Goal: Check status: Check status

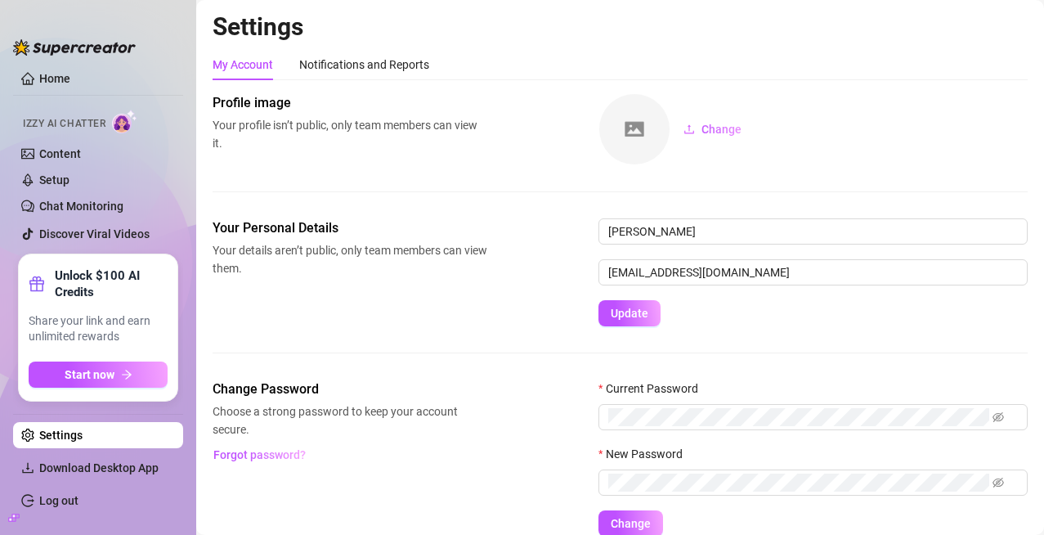
click at [75, 68] on ul "Home Izzy AI Chatter Content Setup Chat Monitoring Discover Viral Videos" at bounding box center [98, 156] width 170 height 184
click at [70, 81] on link "Home" at bounding box center [54, 78] width 31 height 13
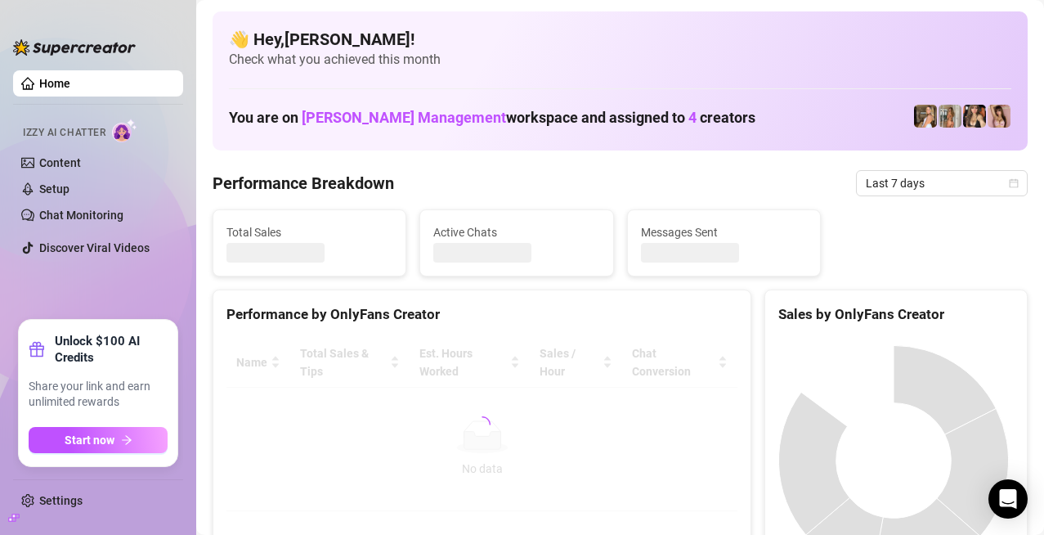
scroll to position [82, 0]
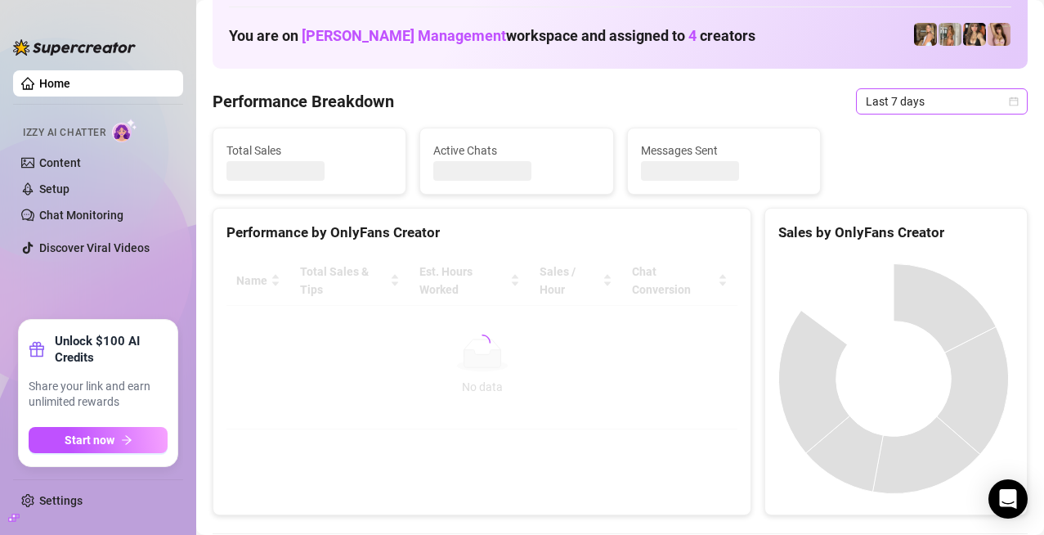
click at [913, 110] on span "Last 7 days" at bounding box center [942, 101] width 152 height 25
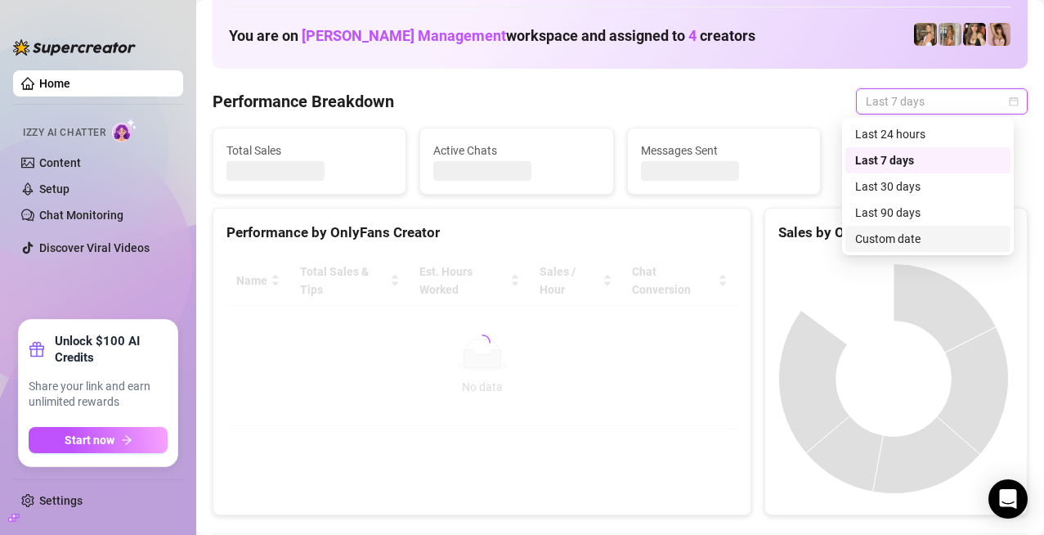
click at [896, 236] on div "Custom date" at bounding box center [928, 239] width 146 height 18
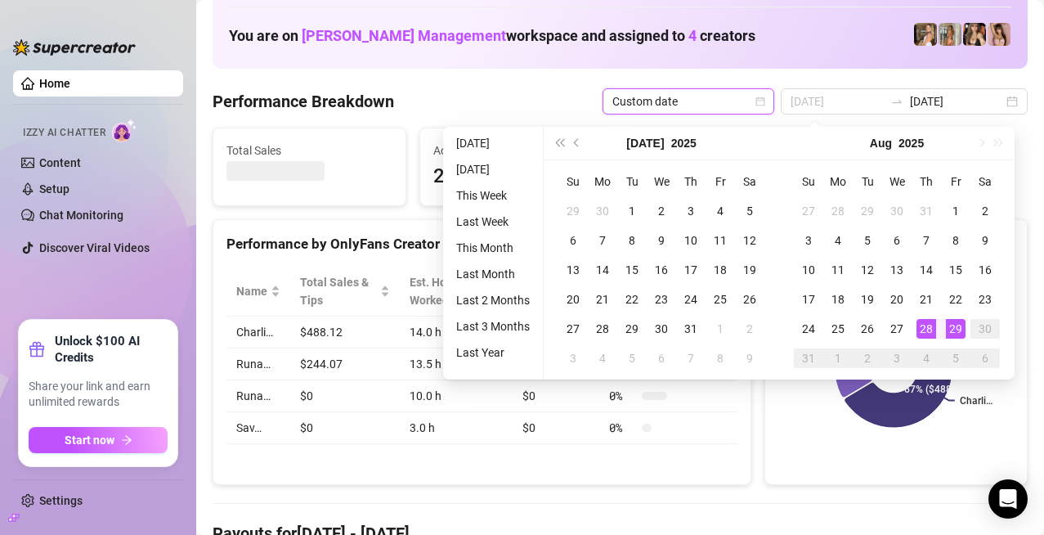
type input "[DATE]"
click at [926, 332] on div "28" at bounding box center [927, 329] width 20 height 20
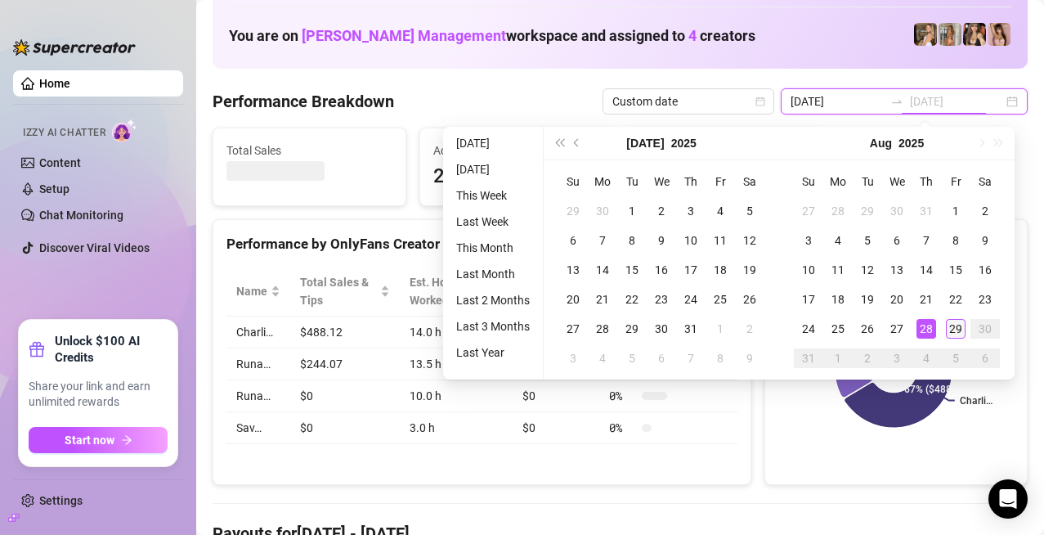
type input "[DATE]"
click at [953, 330] on div "29" at bounding box center [956, 329] width 20 height 20
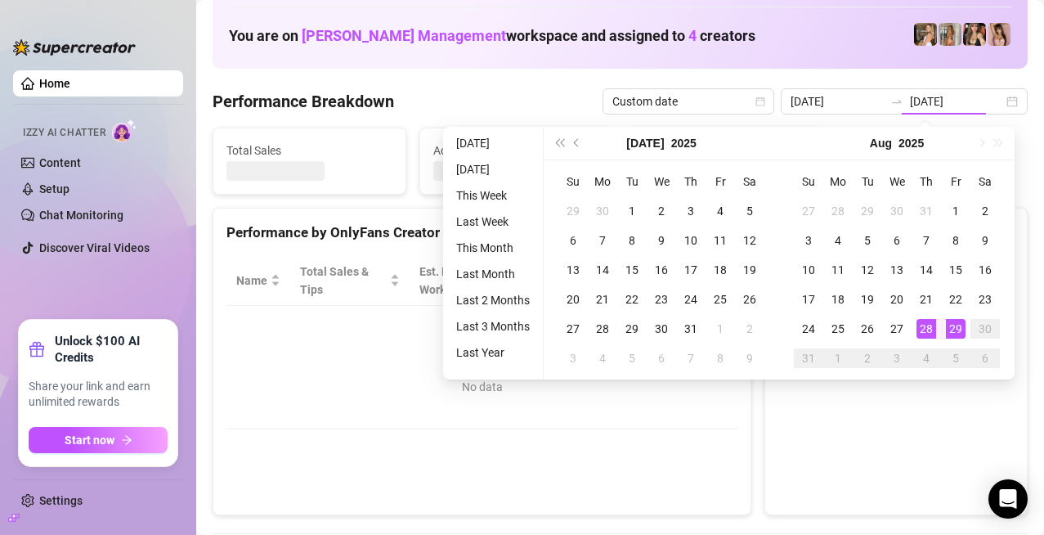
type input "[DATE]"
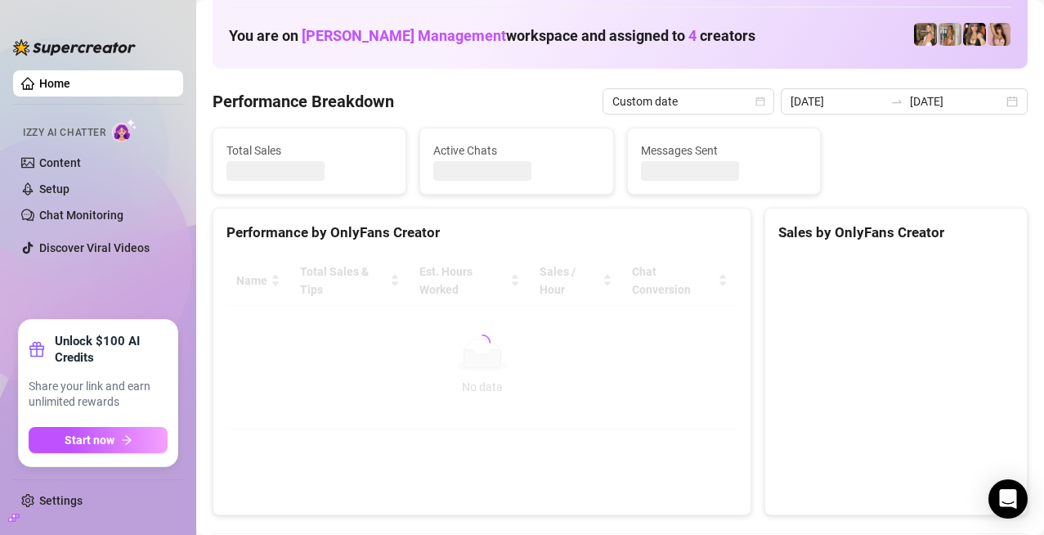
click at [536, 95] on div "Performance Breakdown Custom date [DATE] [DATE]" at bounding box center [620, 101] width 815 height 26
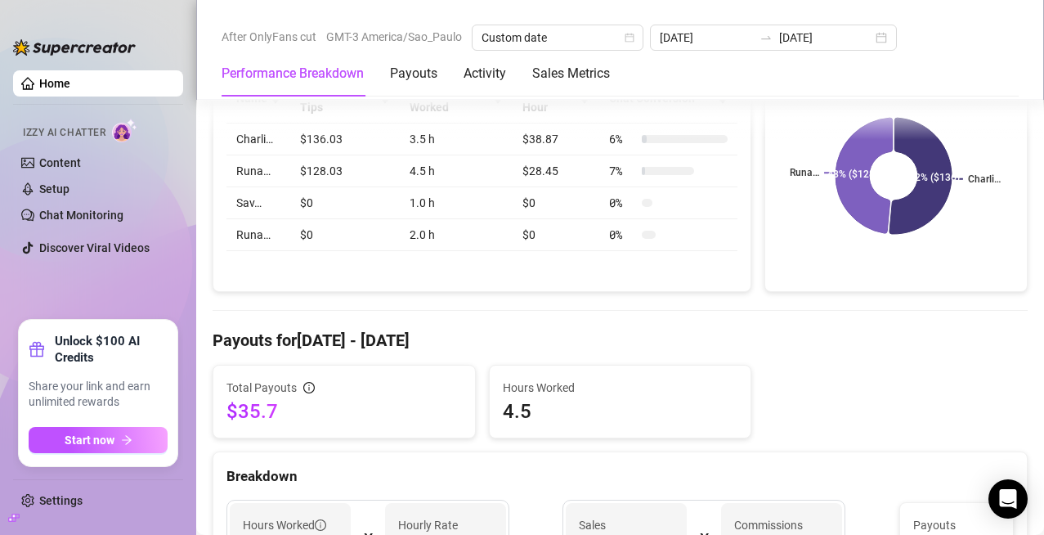
scroll to position [245, 0]
